Goal: Information Seeking & Learning: Compare options

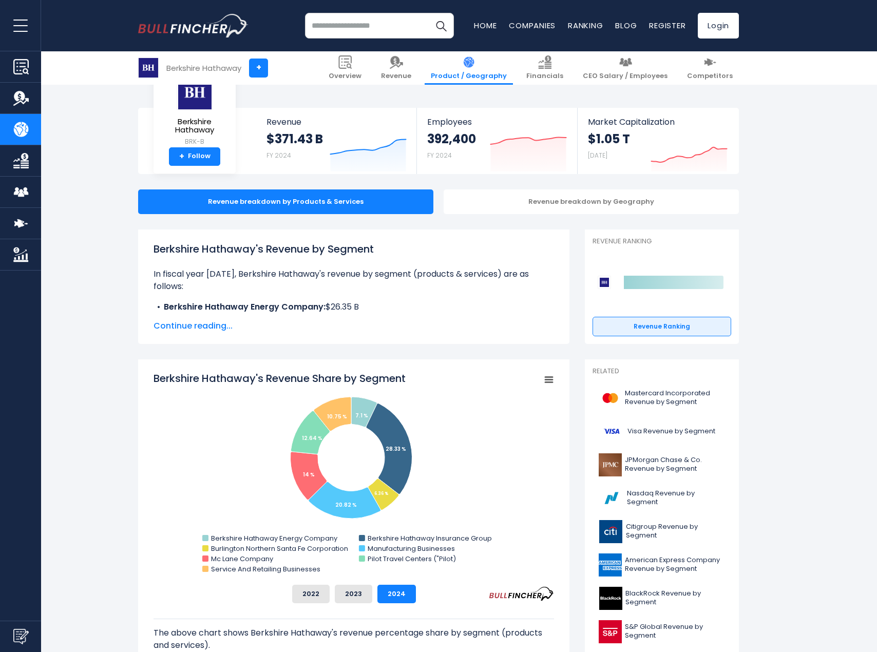
scroll to position [103, 0]
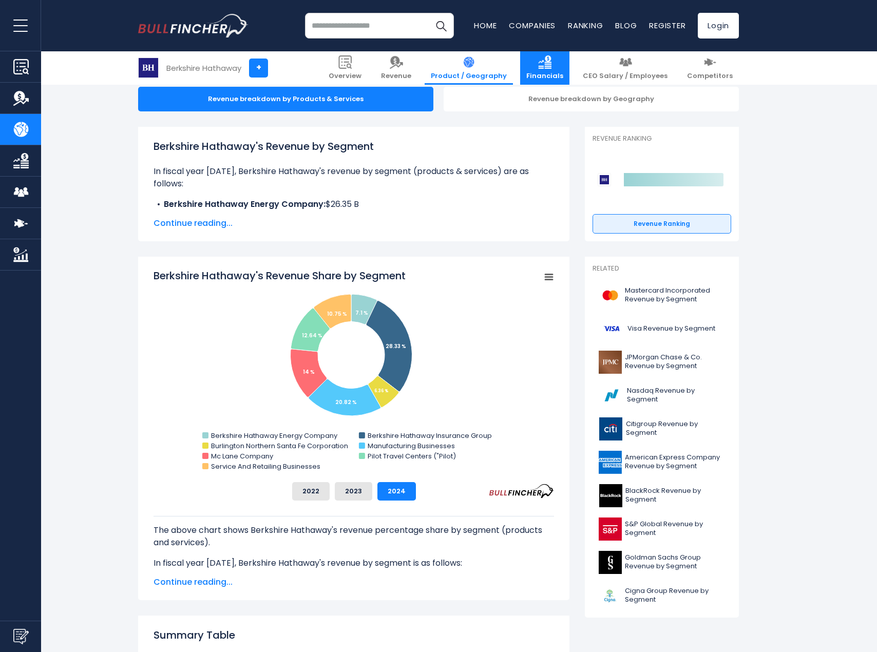
click at [570, 64] on link "Financials" at bounding box center [544, 67] width 49 height 33
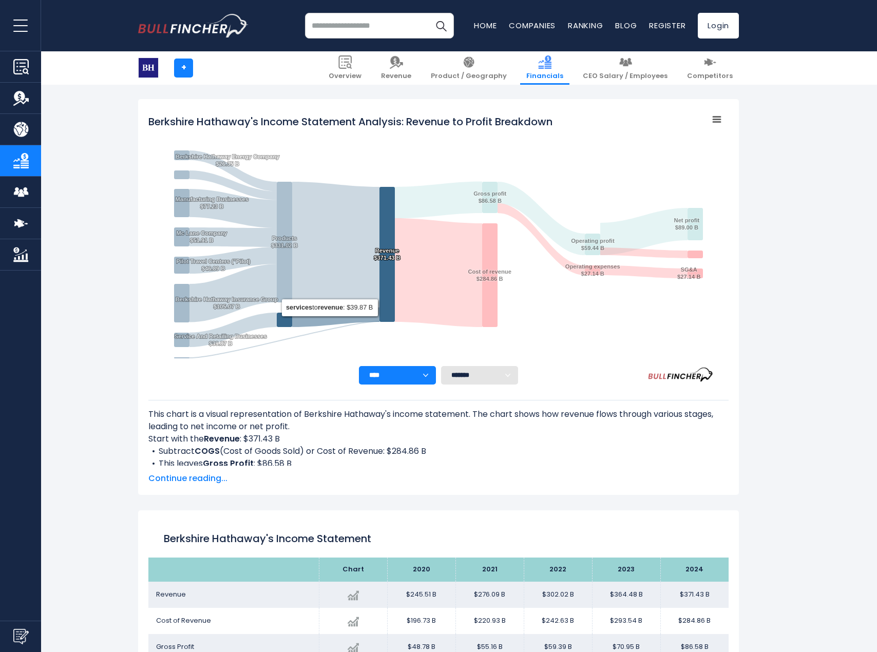
scroll to position [133, 0]
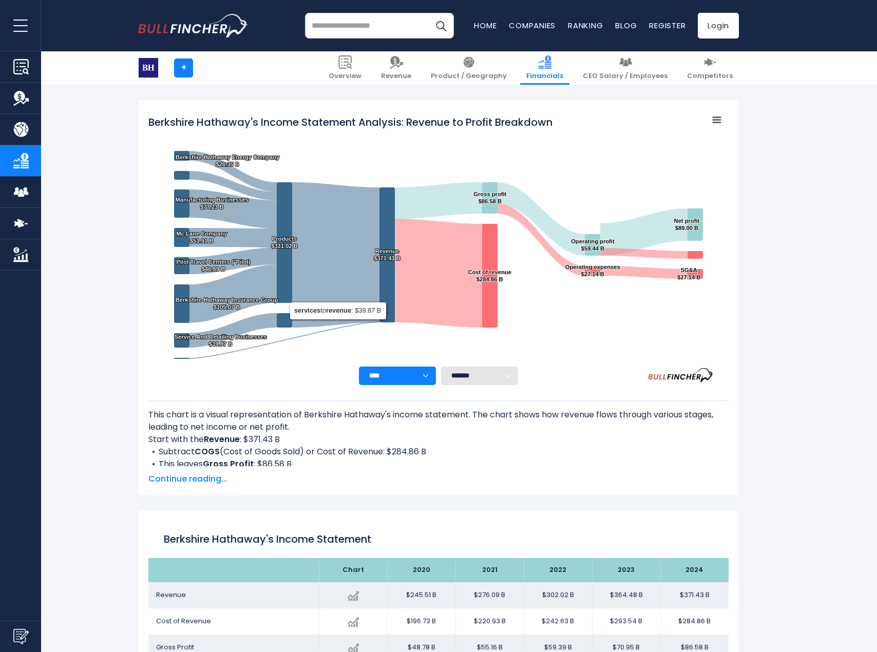
click at [443, 461] on li "This leaves Gross Profit : $86.58 B" at bounding box center [438, 464] width 581 height 12
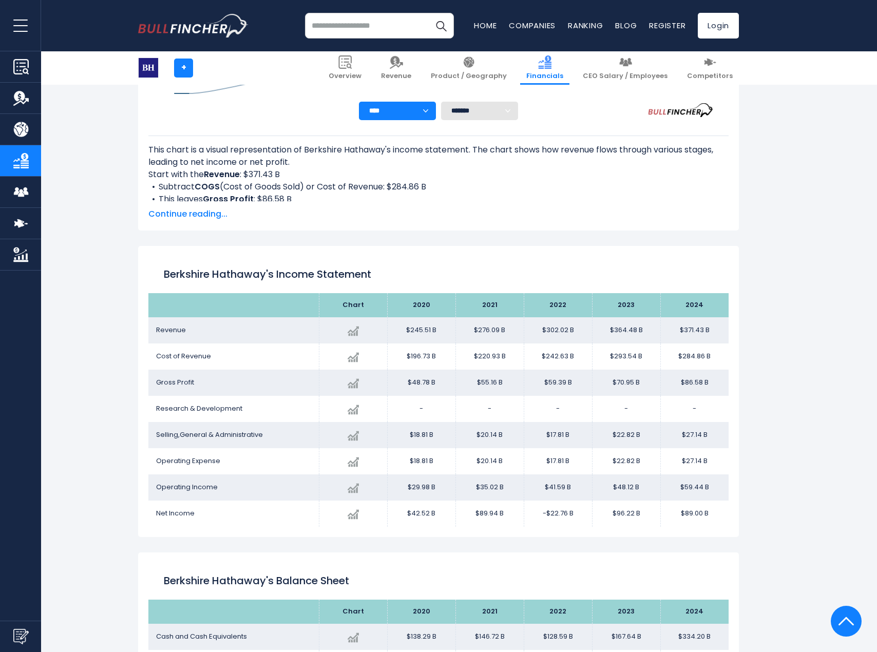
scroll to position [399, 0]
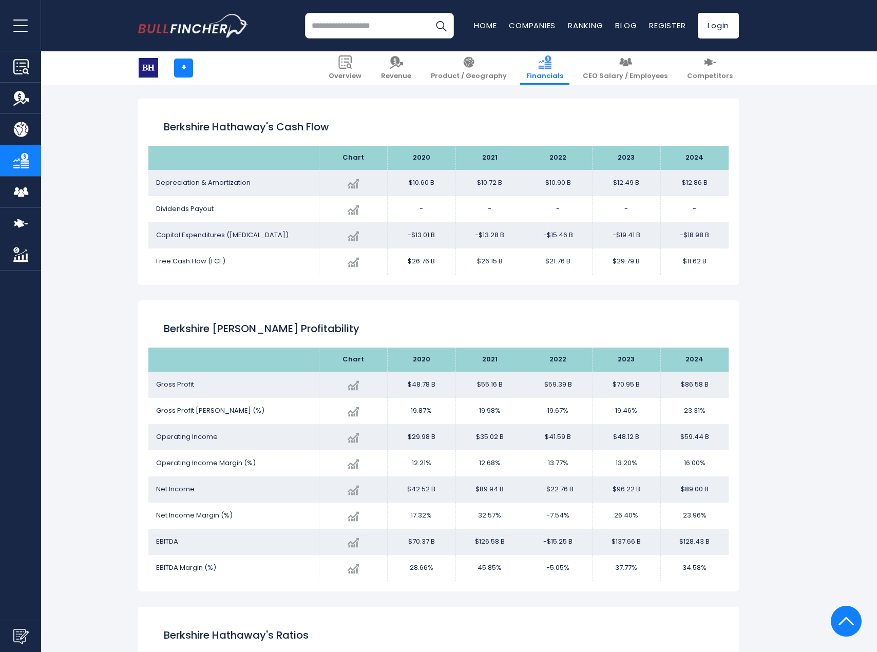
scroll to position [1212, 0]
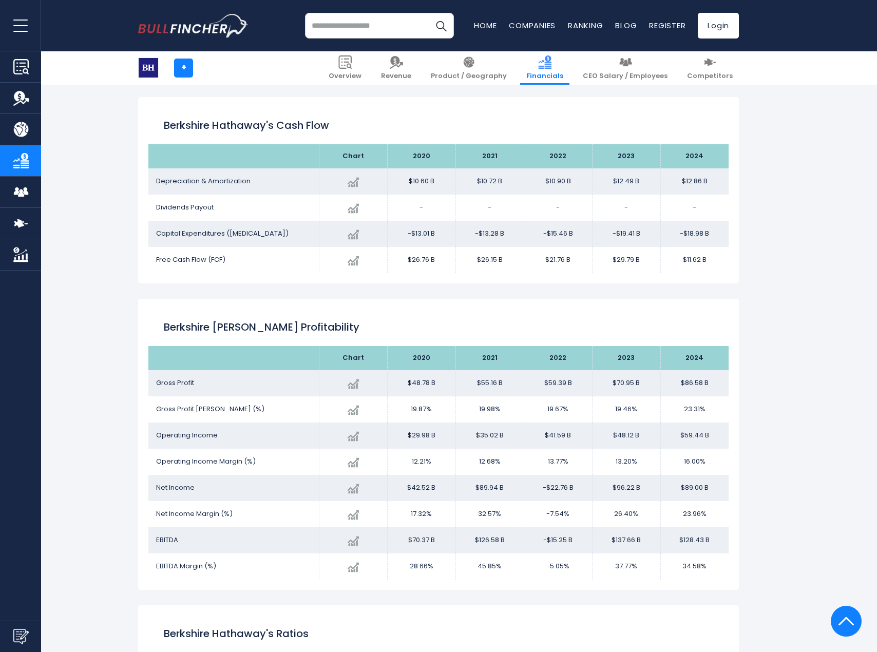
click at [321, 602] on div "Berkshire Hathaway's Income Statement Analysis: Revenue to Profit Breakdown Cre…" at bounding box center [438, 209] width 601 height 2378
click at [380, 30] on input "search" at bounding box center [379, 26] width 149 height 26
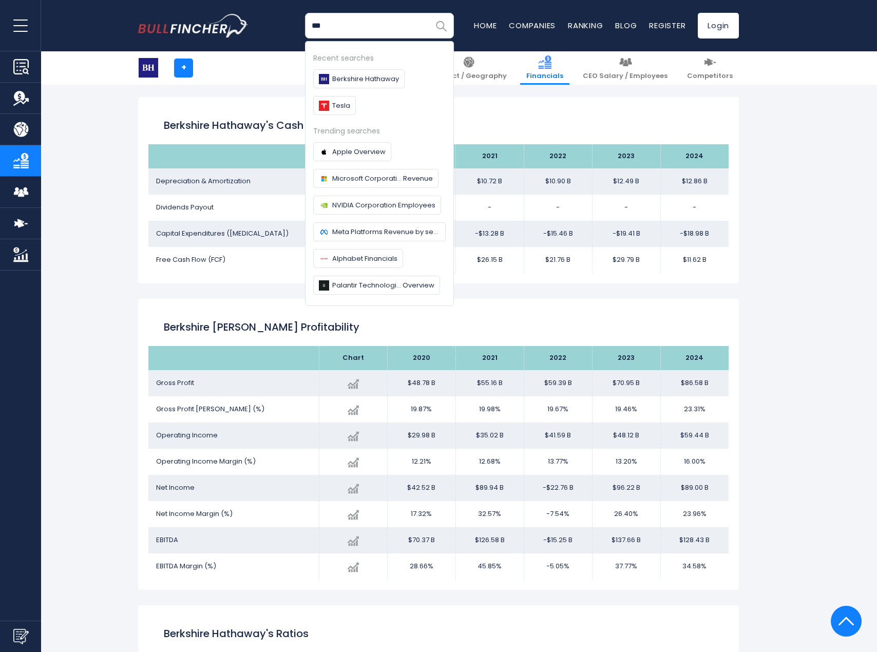
type input "***"
click at [442, 25] on img "Search" at bounding box center [441, 25] width 13 height 13
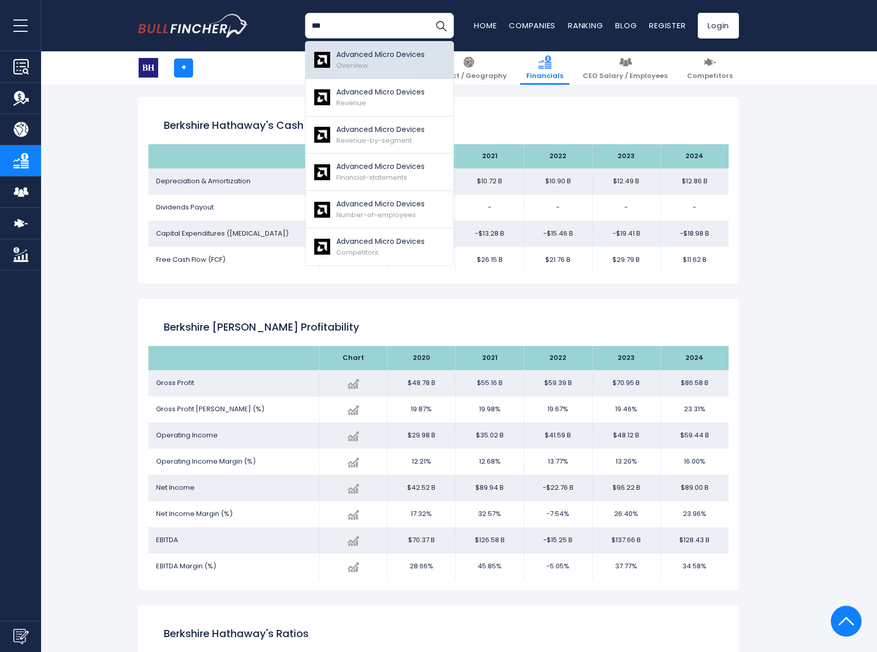
click at [371, 63] on div "Advanced Micro Devices Overview" at bounding box center [380, 60] width 88 height 22
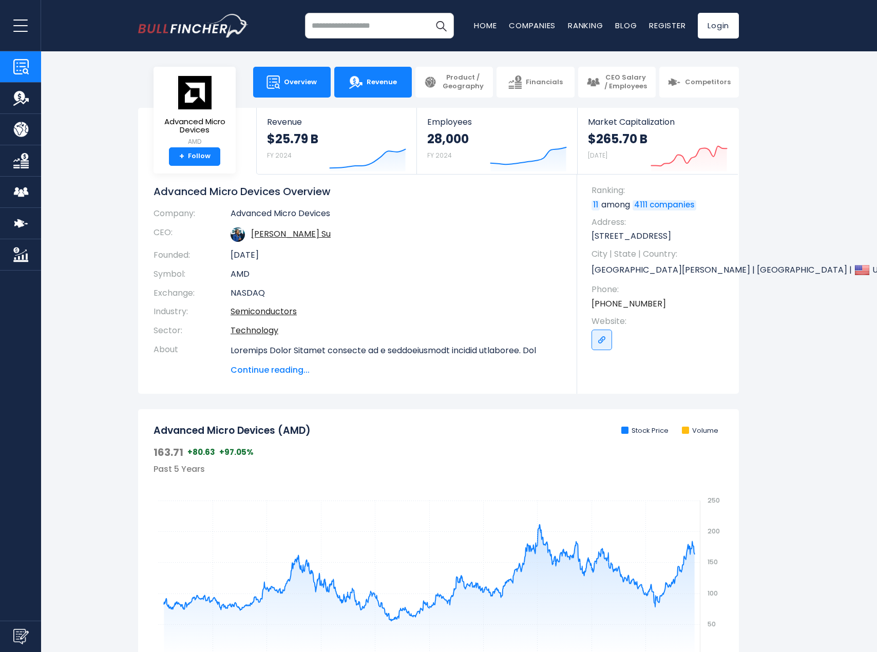
click at [375, 84] on span "Revenue" at bounding box center [382, 82] width 30 height 9
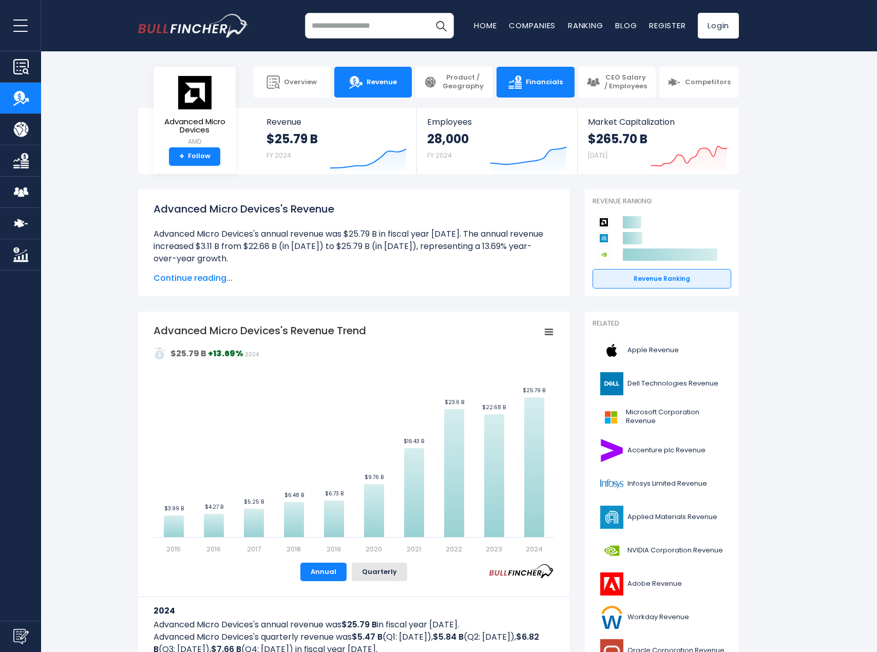
click at [522, 84] on img at bounding box center [515, 82] width 13 height 13
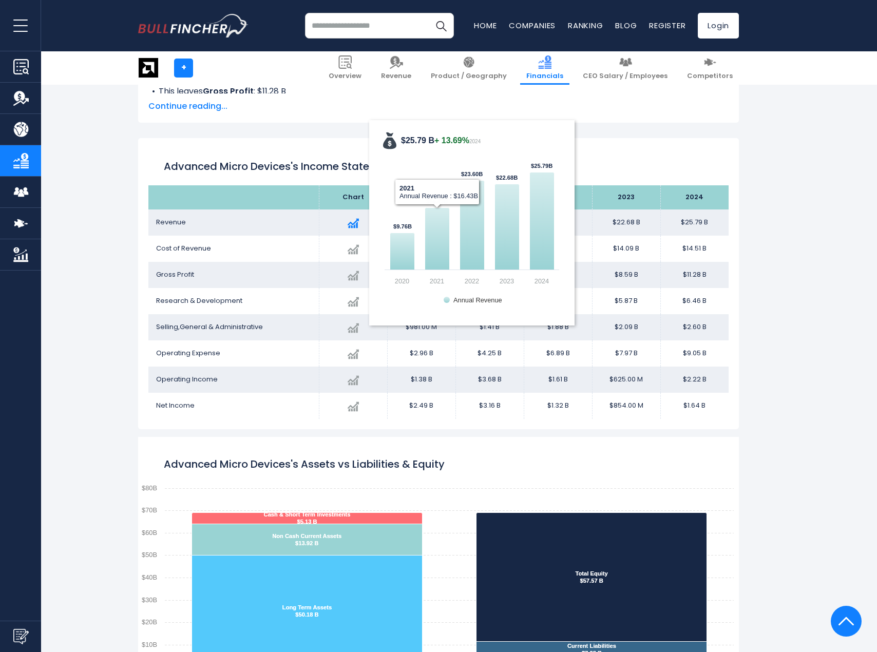
scroll to position [505, 0]
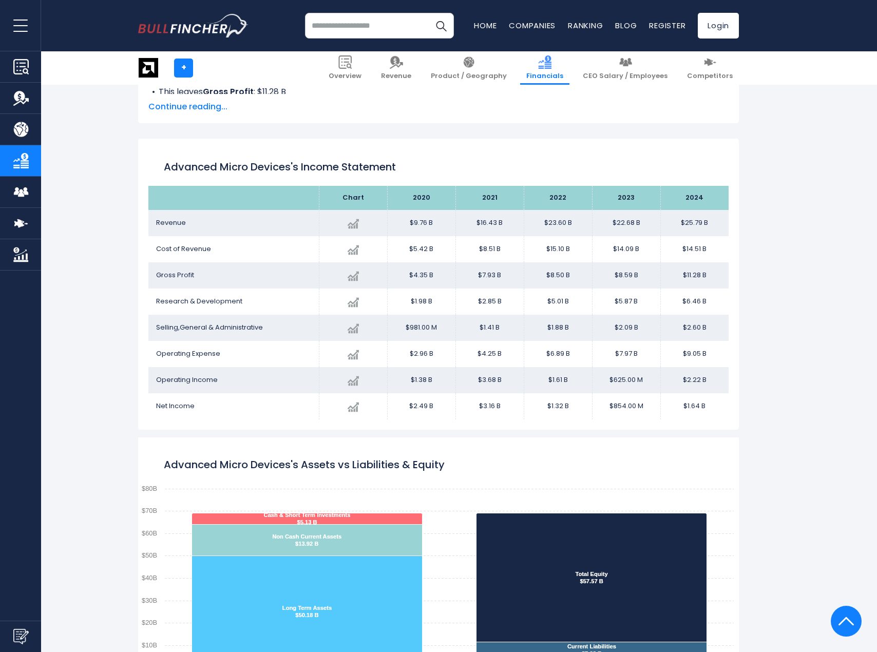
click at [379, 453] on rect "Advanced Micro Devices's Assets vs Liabilities & Equity" at bounding box center [438, 566] width 601 height 257
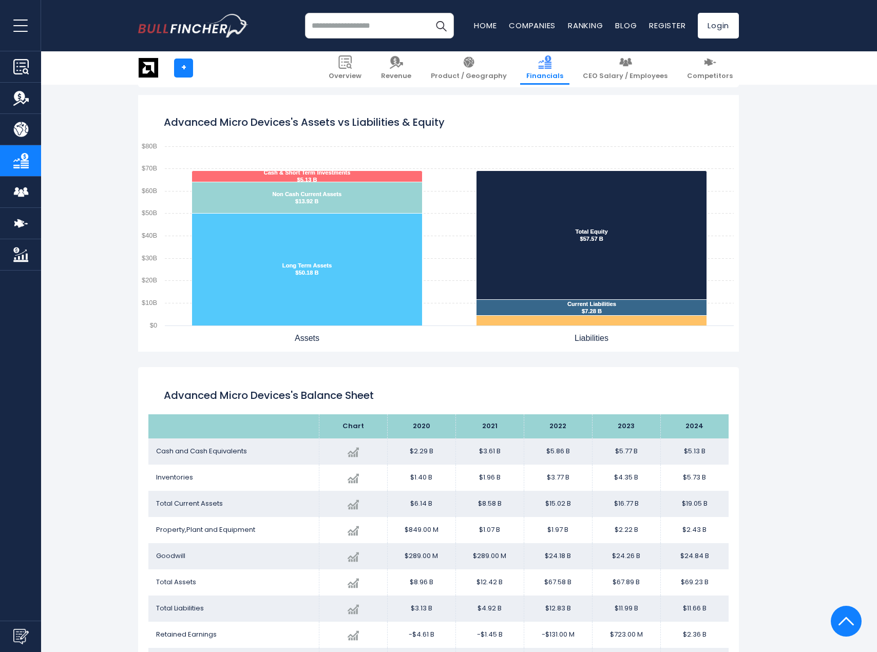
scroll to position [839, 0]
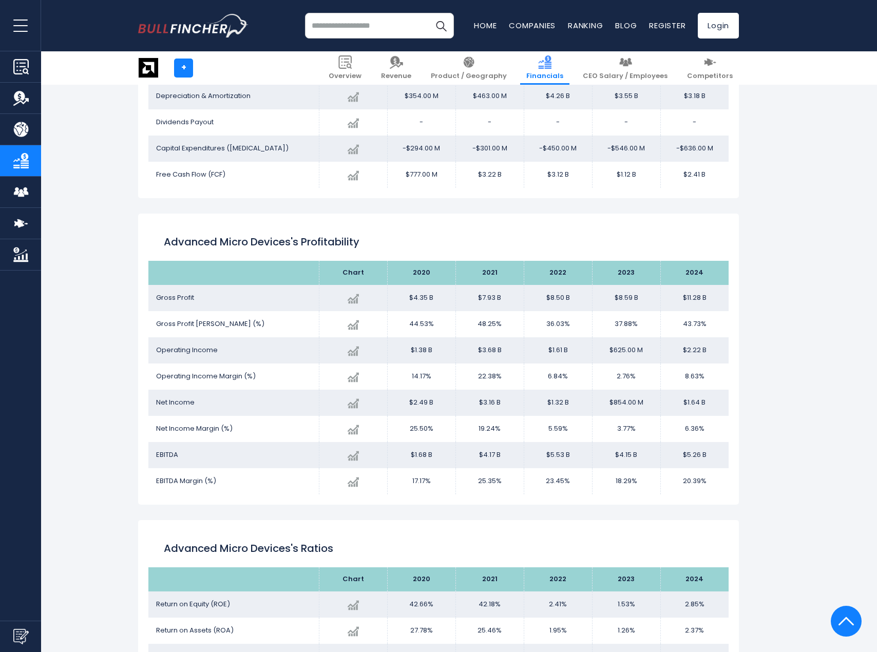
scroll to position [1561, 0]
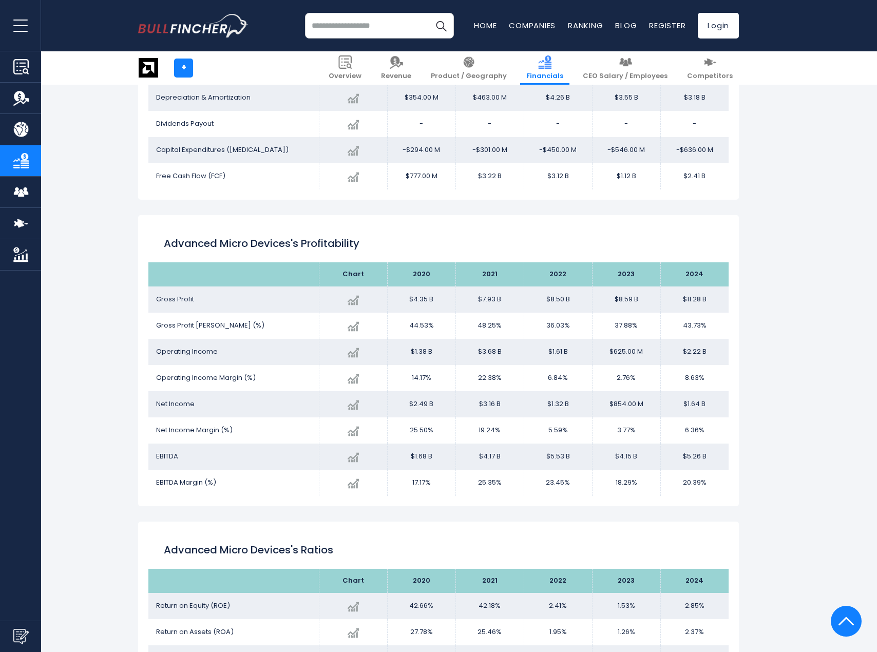
click at [363, 23] on input "search" at bounding box center [379, 26] width 149 height 26
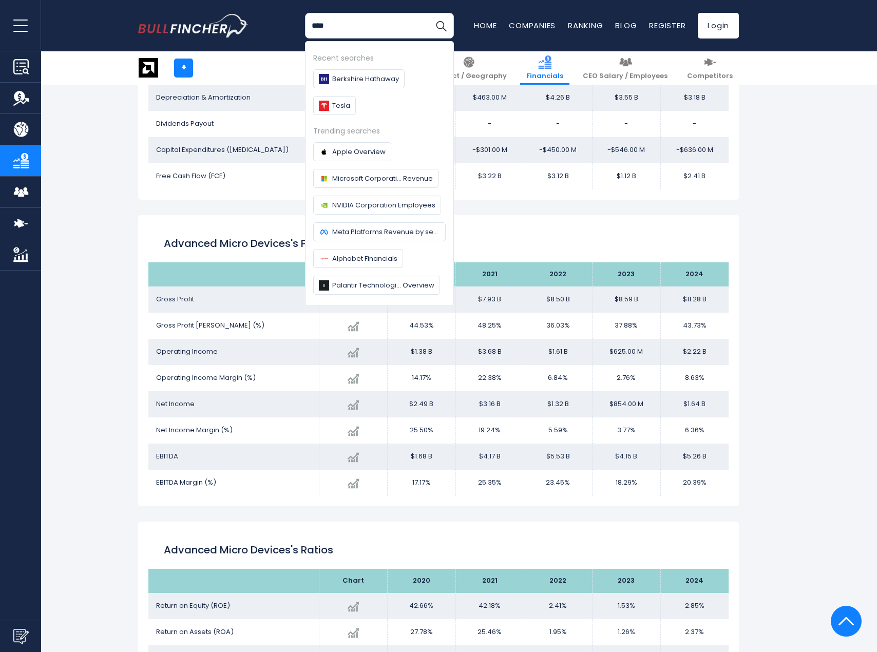
click at [369, 20] on input "****" at bounding box center [379, 26] width 149 height 26
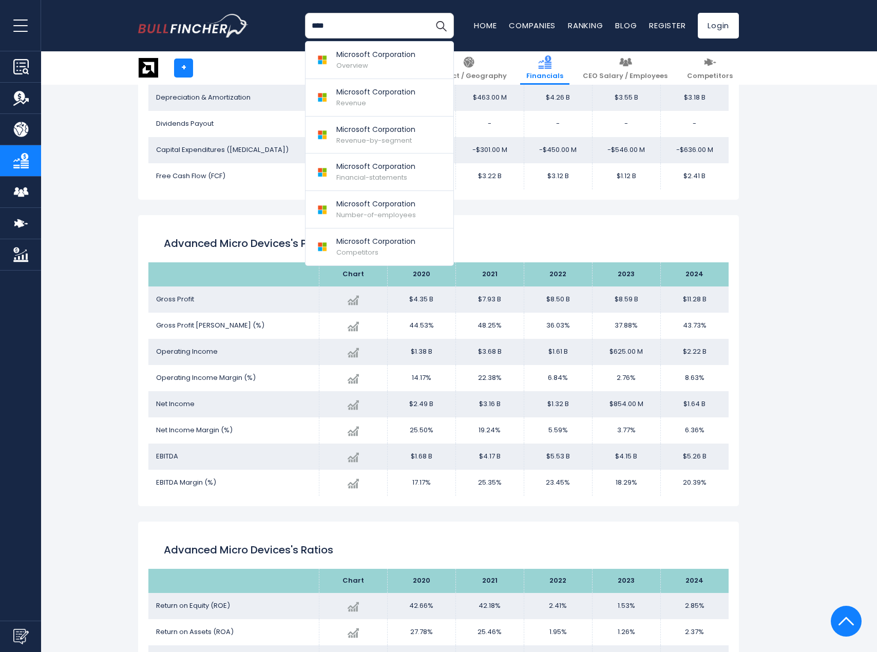
type input "****"
drag, startPoint x: 365, startPoint y: 52, endPoint x: 356, endPoint y: 56, distance: 10.1
click at [356, 56] on p "Microsoft Corporation" at bounding box center [375, 54] width 79 height 11
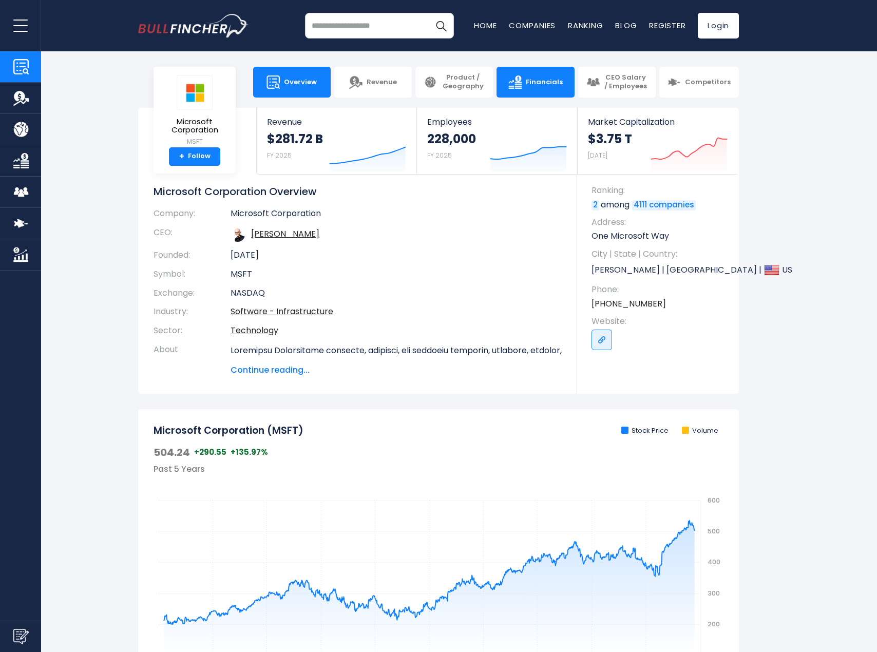
click at [533, 77] on link "Financials" at bounding box center [536, 82] width 78 height 31
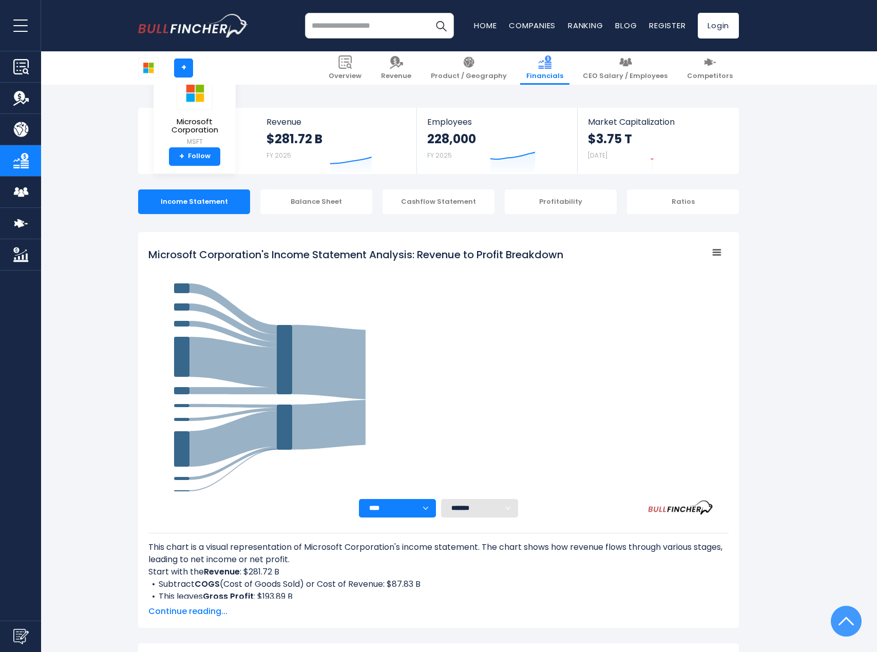
scroll to position [556, 0]
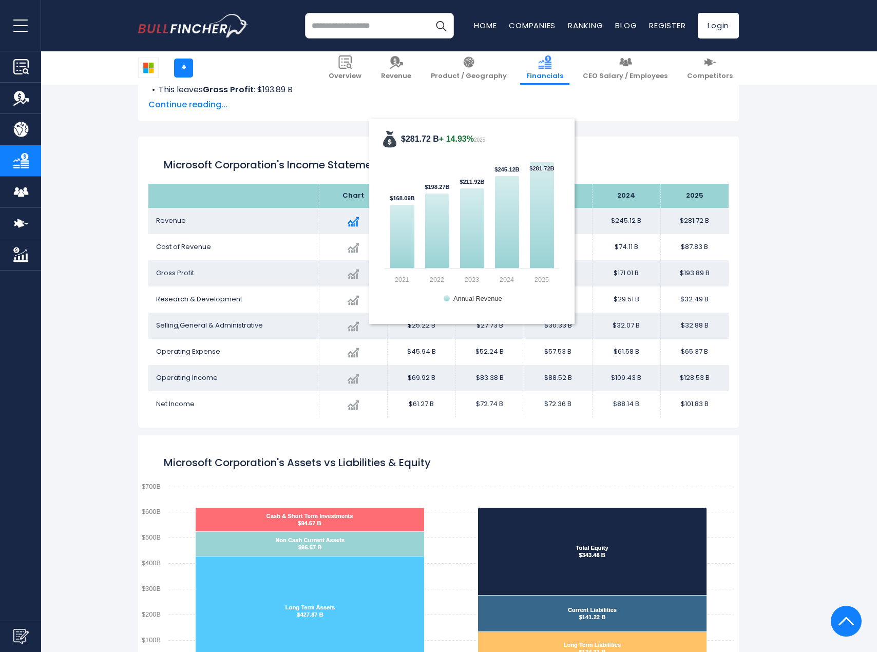
scroll to position [505, 0]
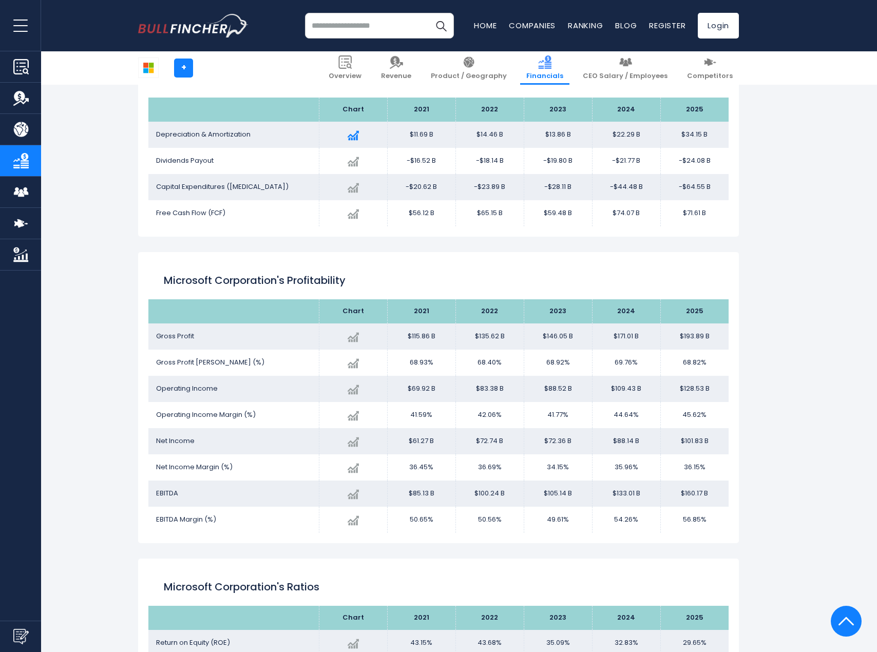
scroll to position [1524, 0]
click at [65, 481] on div "Microsoft Corporation + + Overview Revenue Product / Geography Financials" at bounding box center [438, 51] width 877 height 2934
